Goal: Task Accomplishment & Management: Manage account settings

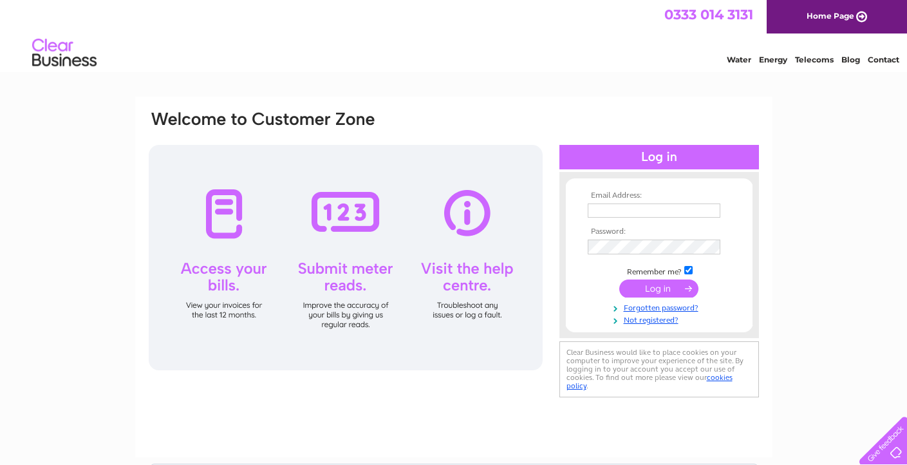
type input "kelly@junitrust.com"
click at [667, 288] on input "submit" at bounding box center [658, 290] width 79 height 18
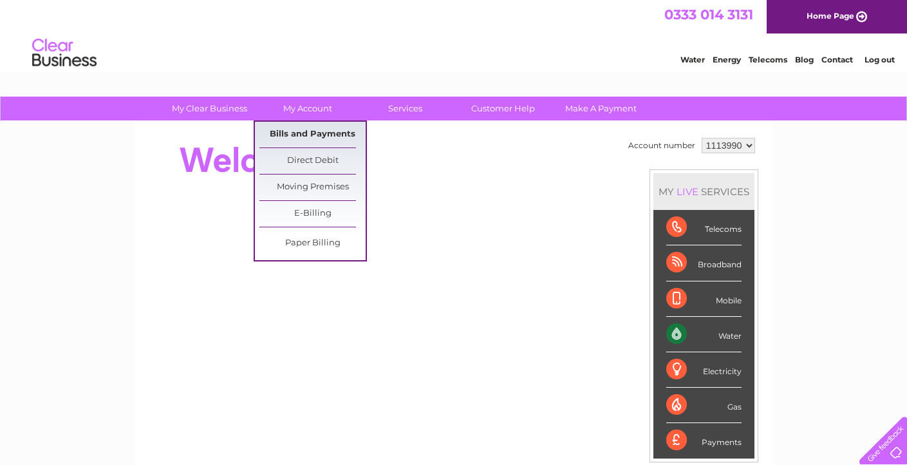
click at [311, 140] on link "Bills and Payments" at bounding box center [312, 135] width 106 height 26
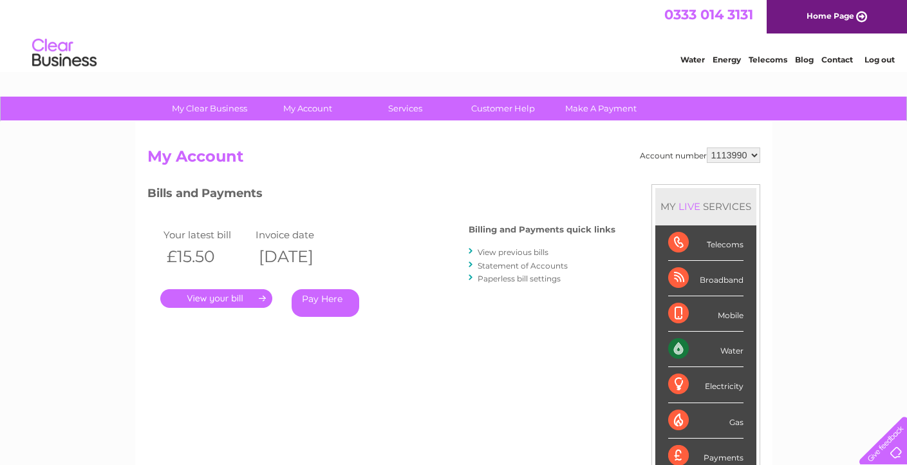
click at [236, 297] on link "." at bounding box center [216, 298] width 112 height 19
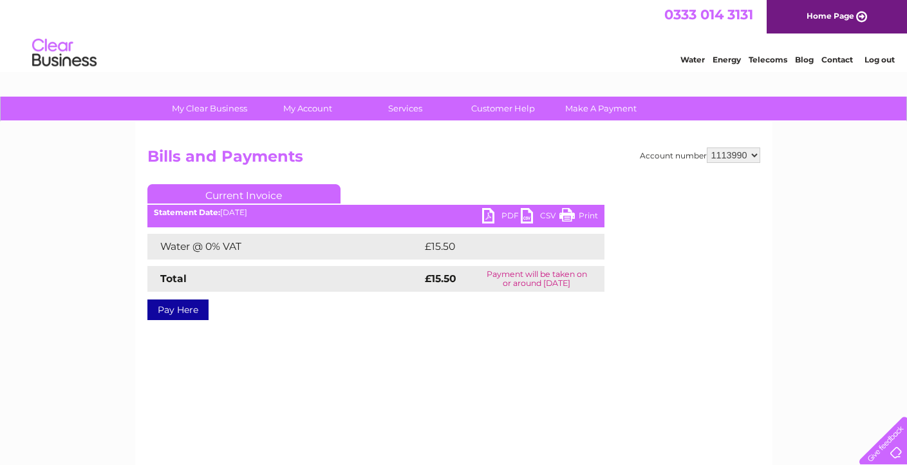
click at [493, 216] on link "PDF" at bounding box center [501, 217] width 39 height 19
click at [874, 57] on link "Log out" at bounding box center [879, 60] width 30 height 10
